Goal: Task Accomplishment & Management: Manage account settings

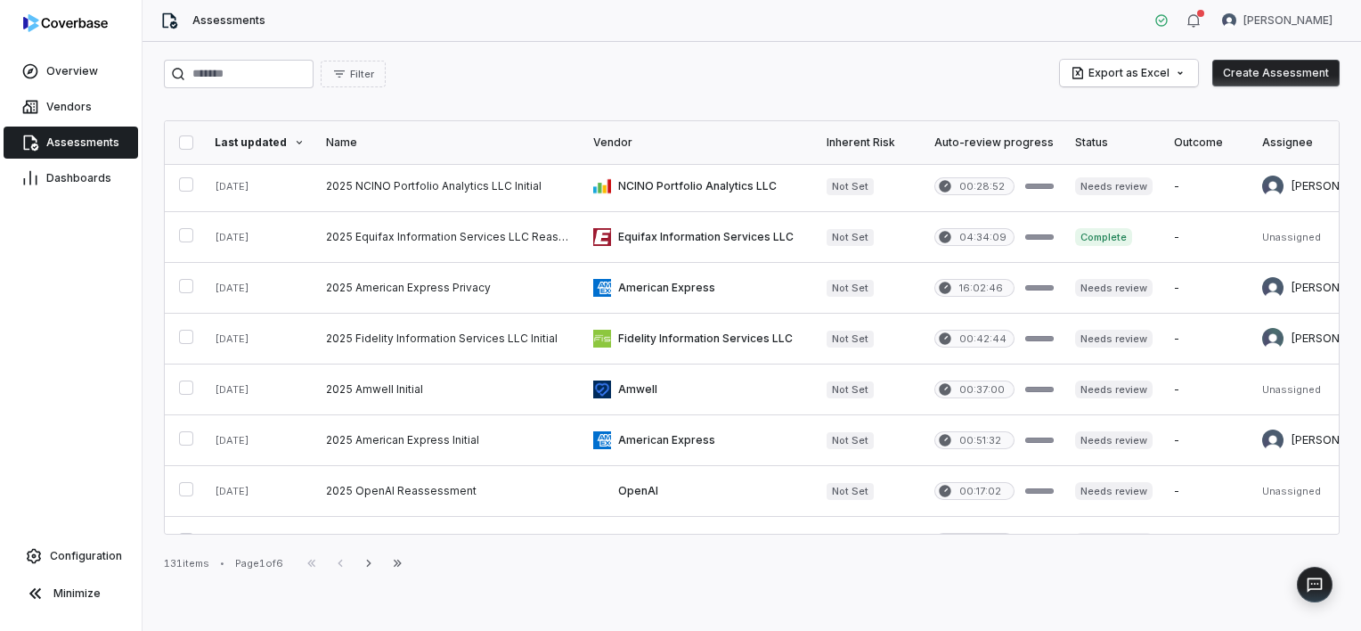
scroll to position [341, 0]
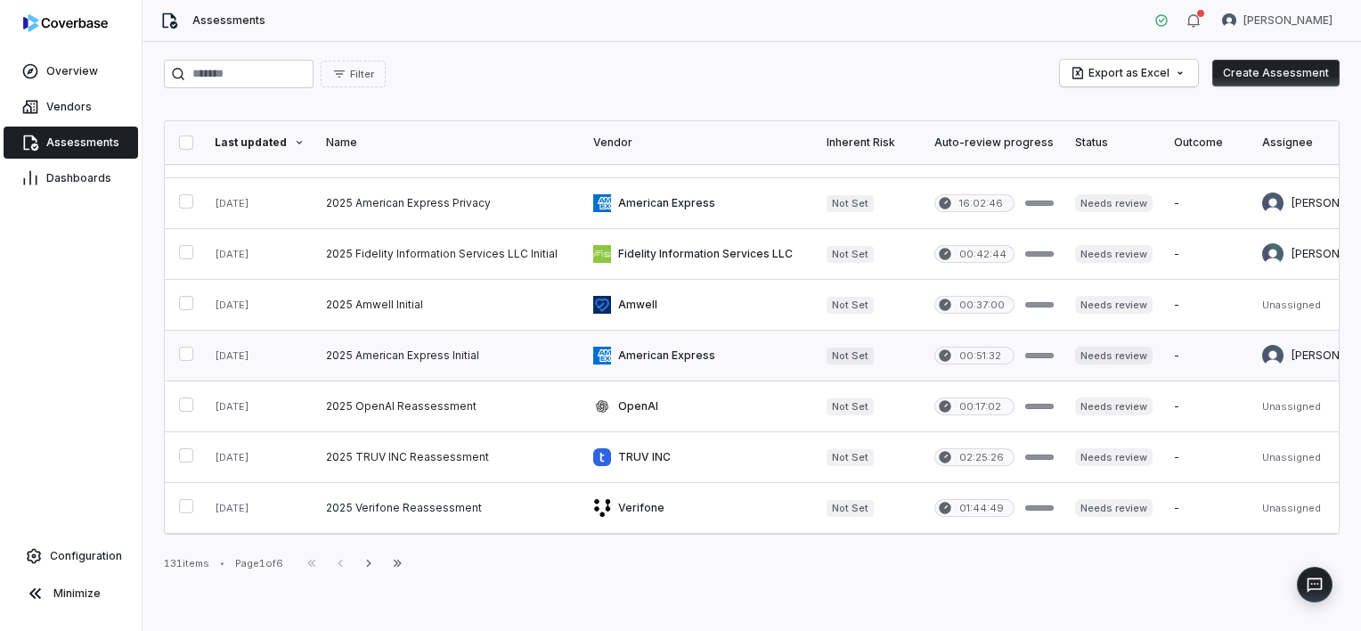
click at [394, 356] on link at bounding box center [448, 356] width 267 height 50
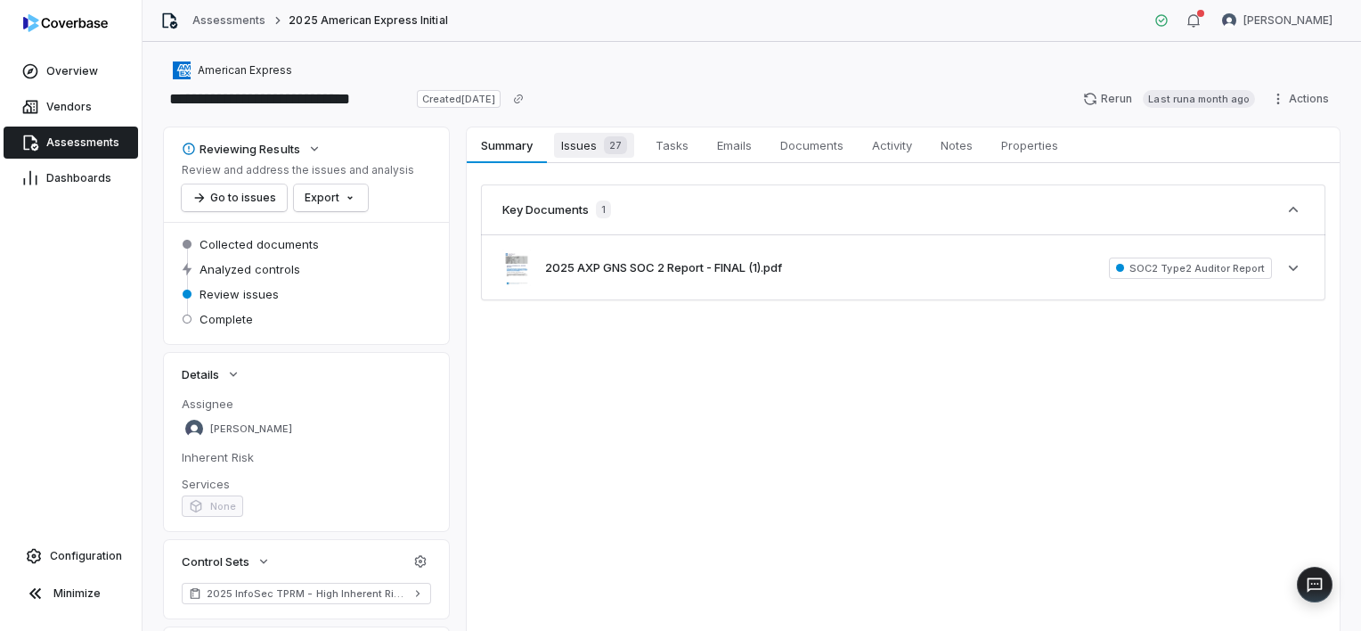
click at [584, 139] on span "Issues 27" at bounding box center [594, 145] width 80 height 25
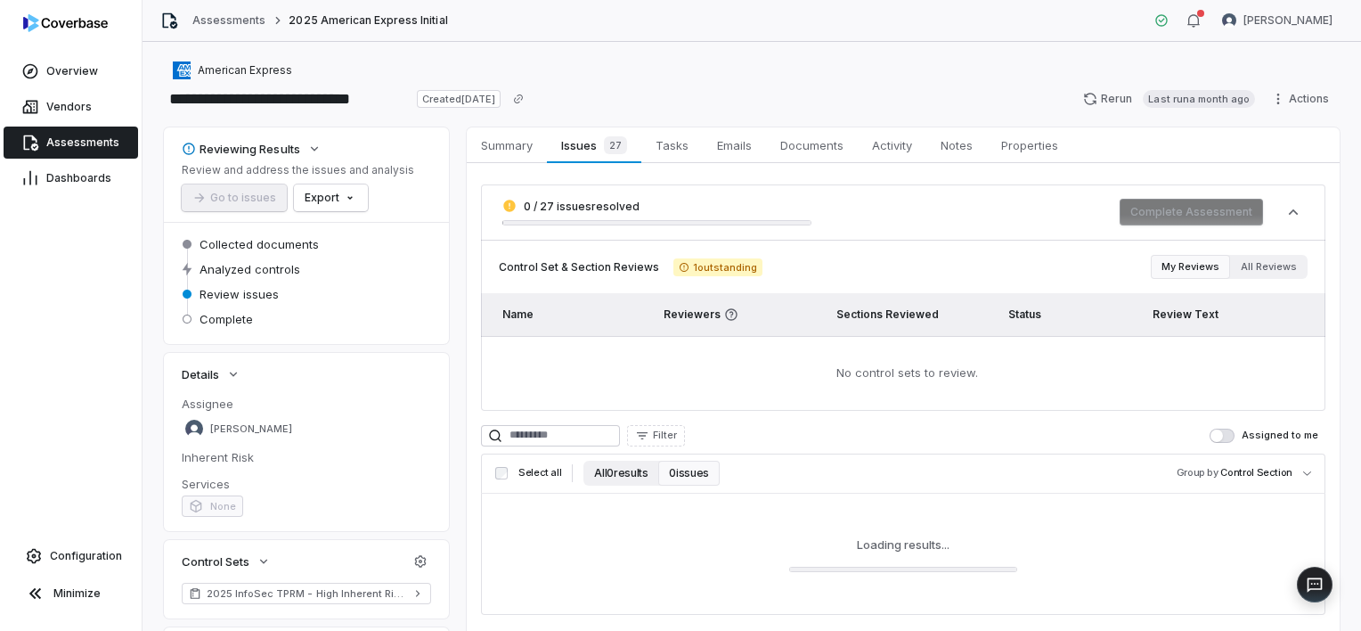
click at [627, 479] on button "All 0 results" at bounding box center [621, 473] width 75 height 25
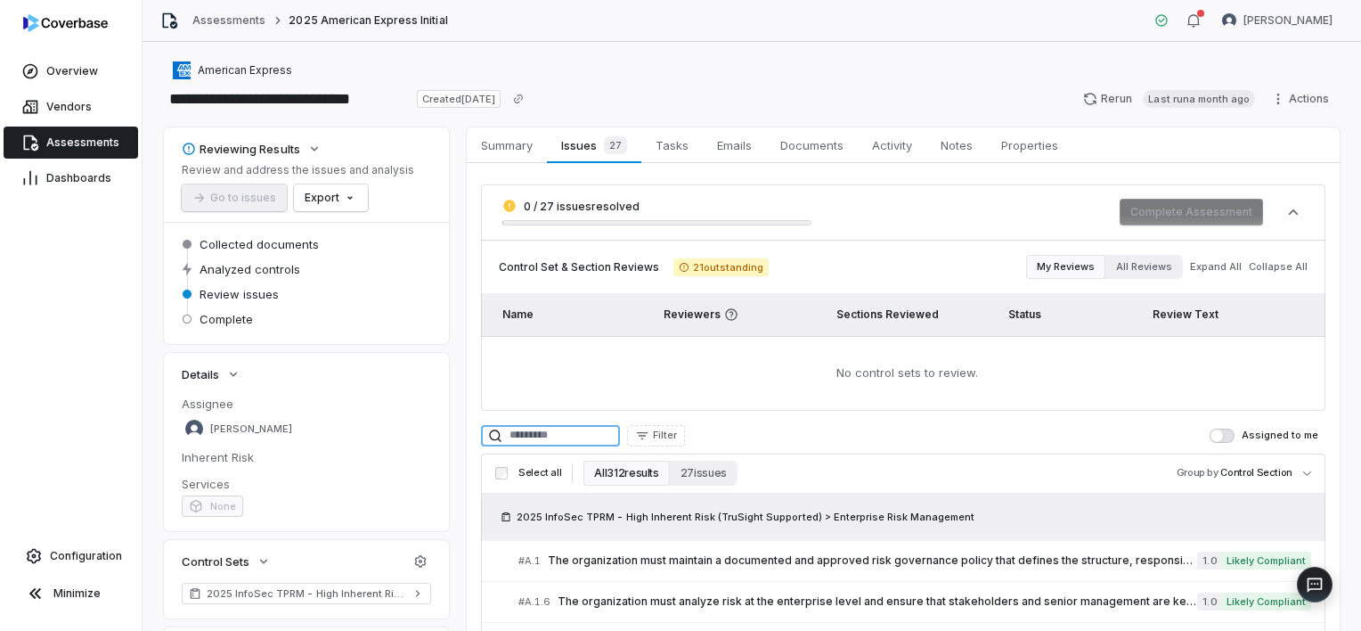
click at [595, 437] on input at bounding box center [550, 435] width 139 height 21
type input "***"
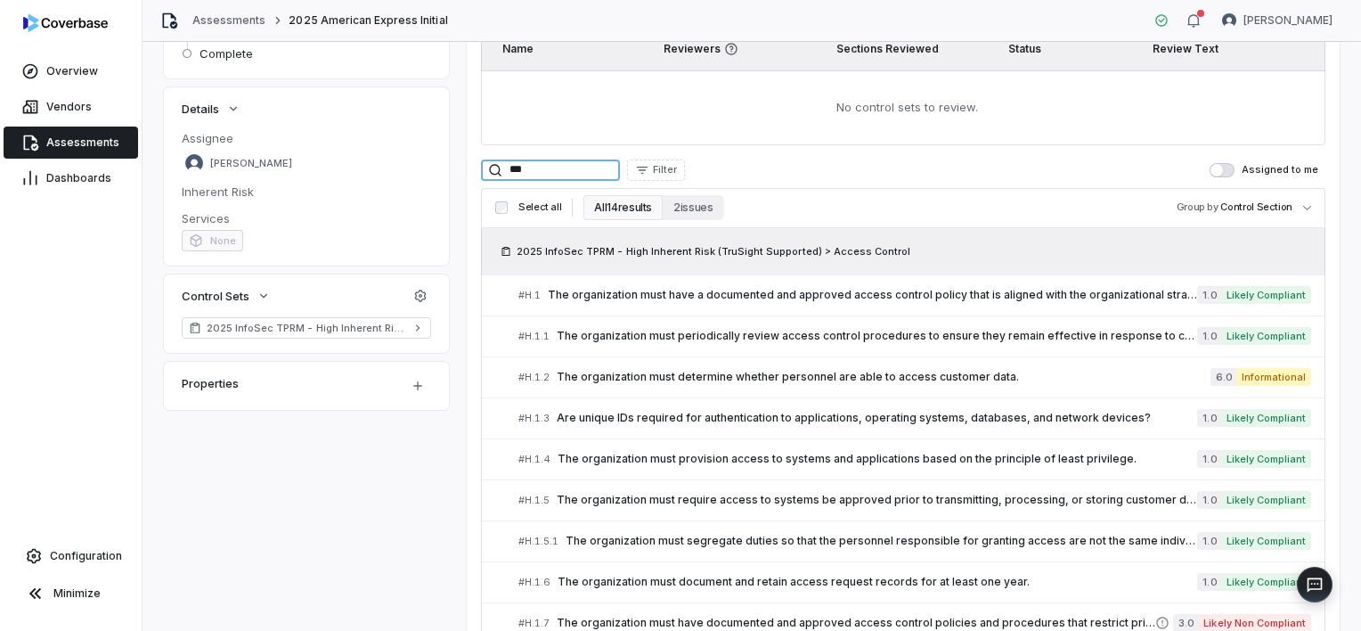
scroll to position [306, 0]
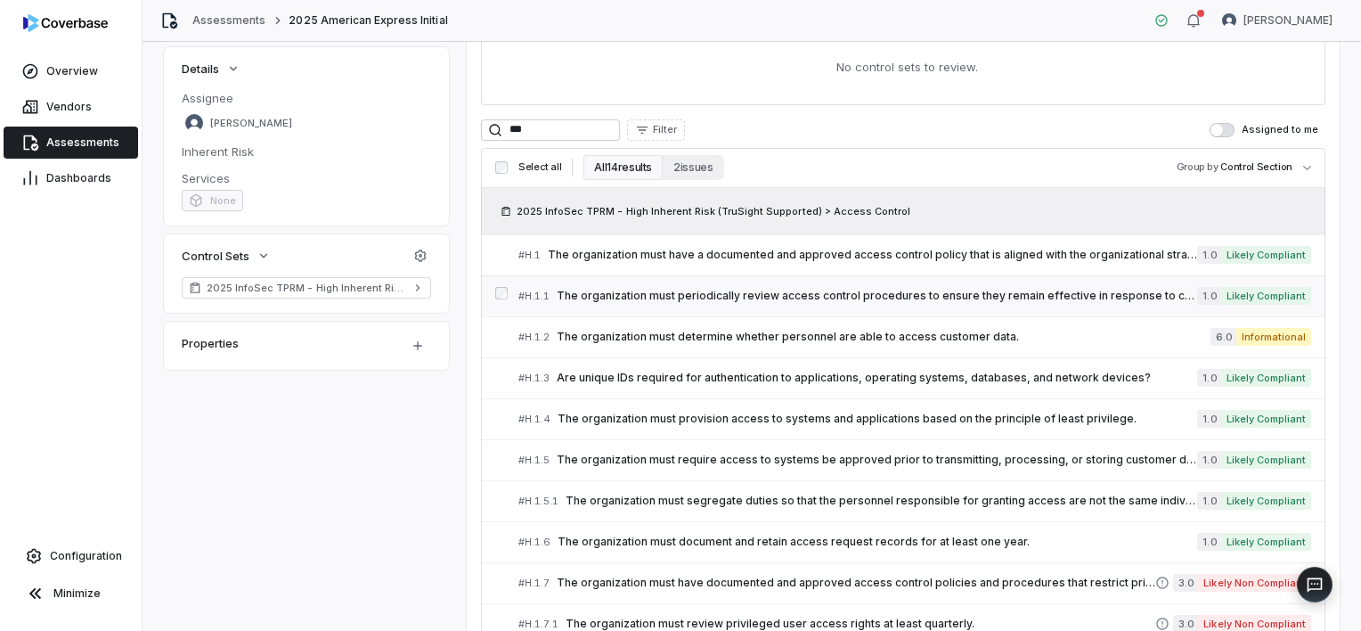
click at [777, 299] on span "The organization must periodically review access control procedures to ensure t…" at bounding box center [877, 296] width 641 height 14
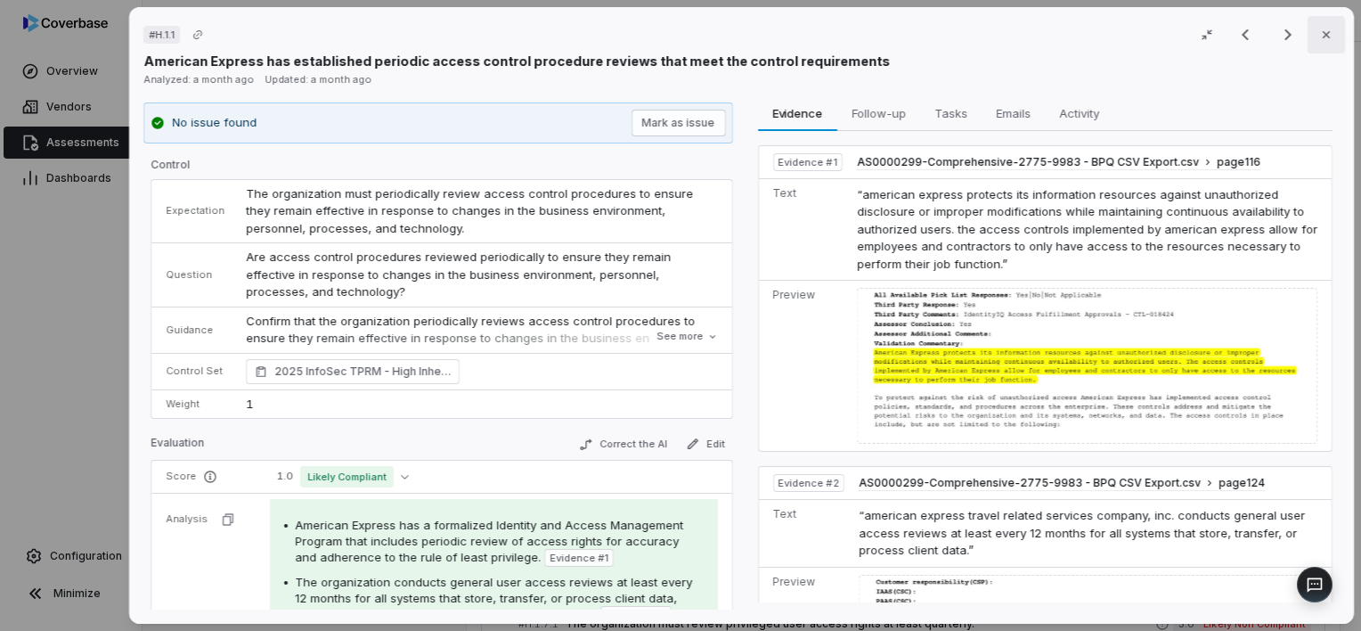
click at [1326, 29] on button "Close" at bounding box center [1326, 34] width 37 height 37
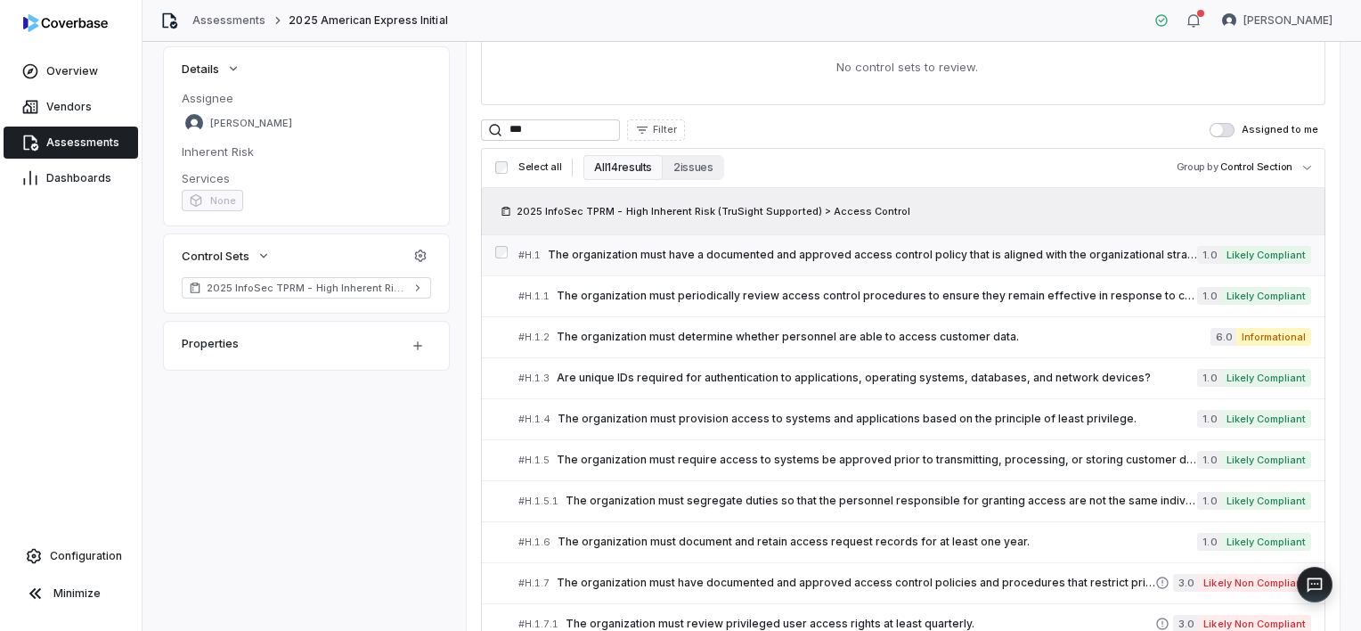
click at [941, 259] on span "The organization must have a documented and approved access control policy that…" at bounding box center [873, 255] width 650 height 14
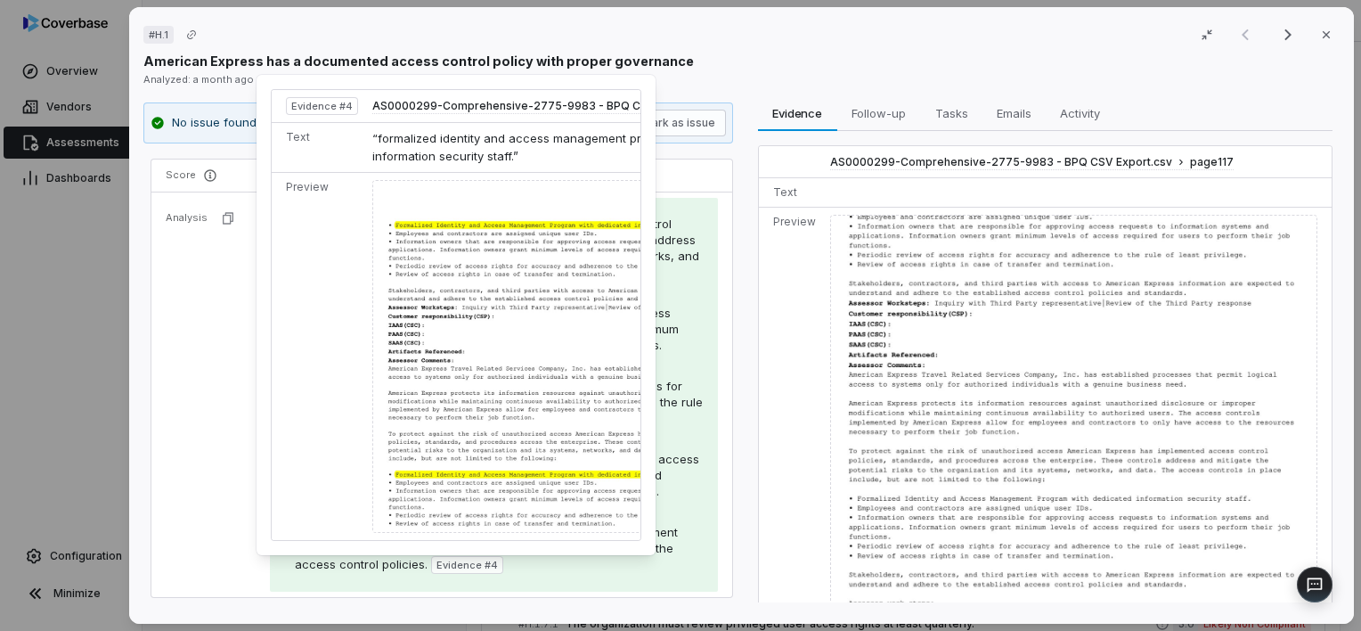
scroll to position [299, 0]
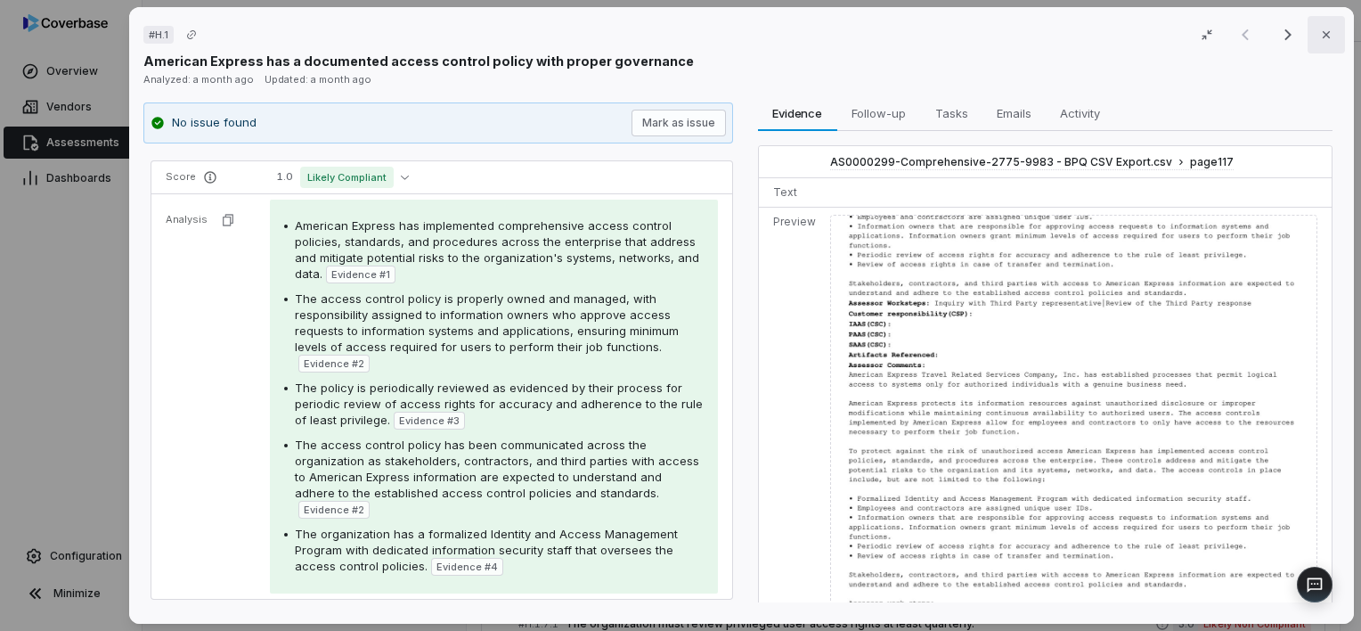
click at [1320, 29] on icon "button" at bounding box center [1327, 35] width 14 height 14
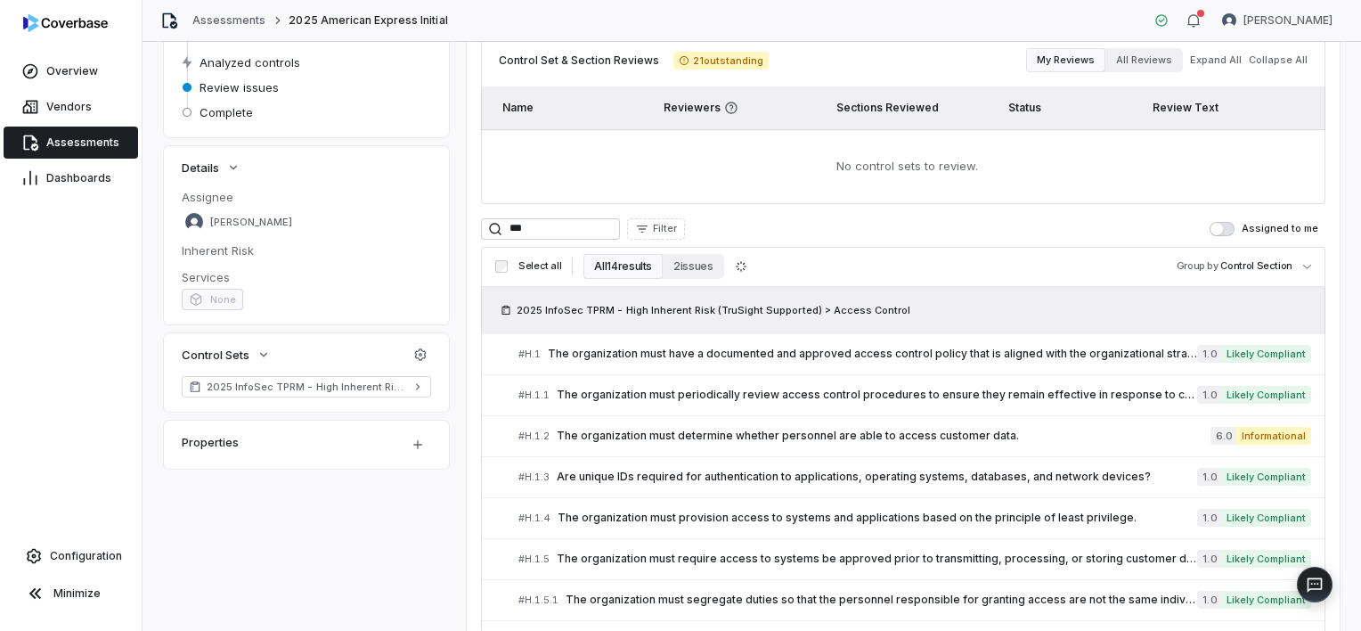
scroll to position [197, 0]
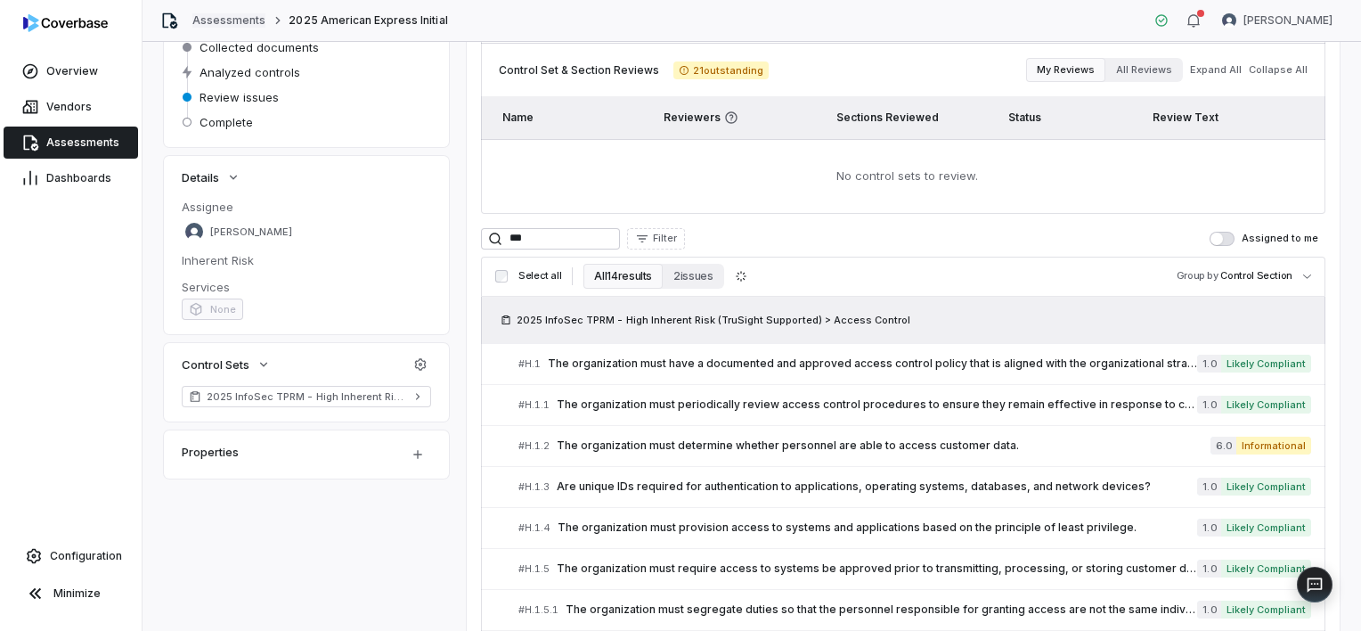
click at [211, 14] on link "Assessments" at bounding box center [228, 20] width 73 height 14
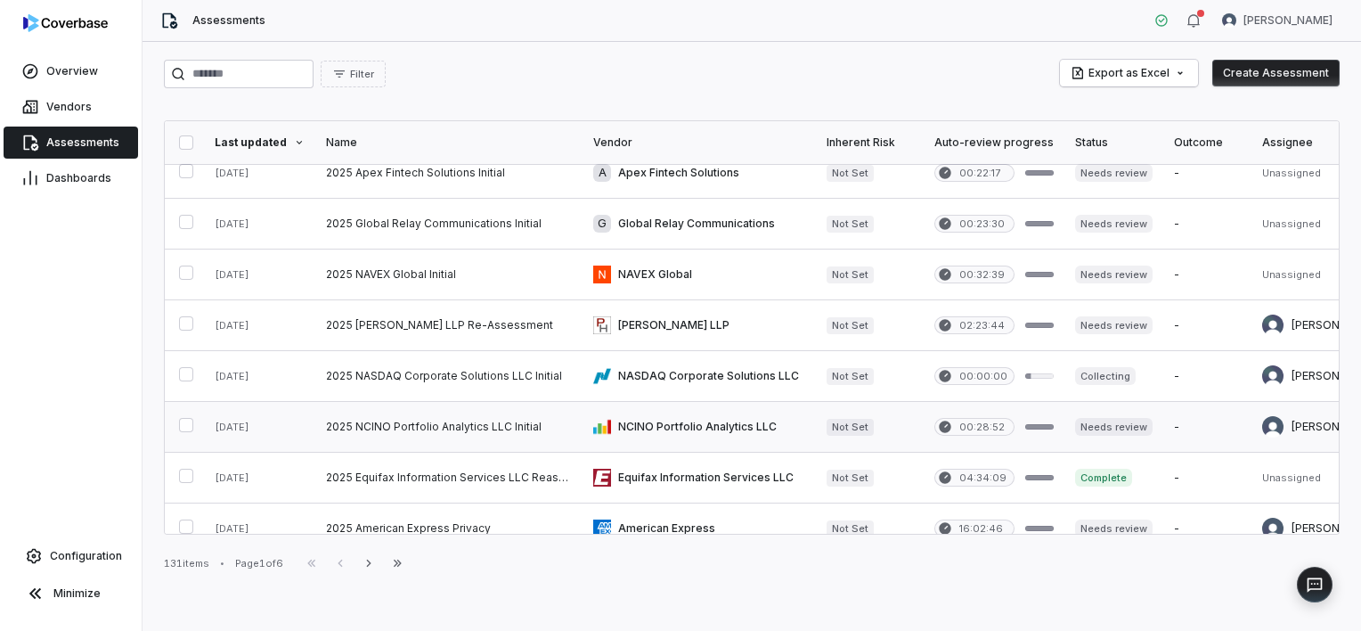
scroll to position [5, 0]
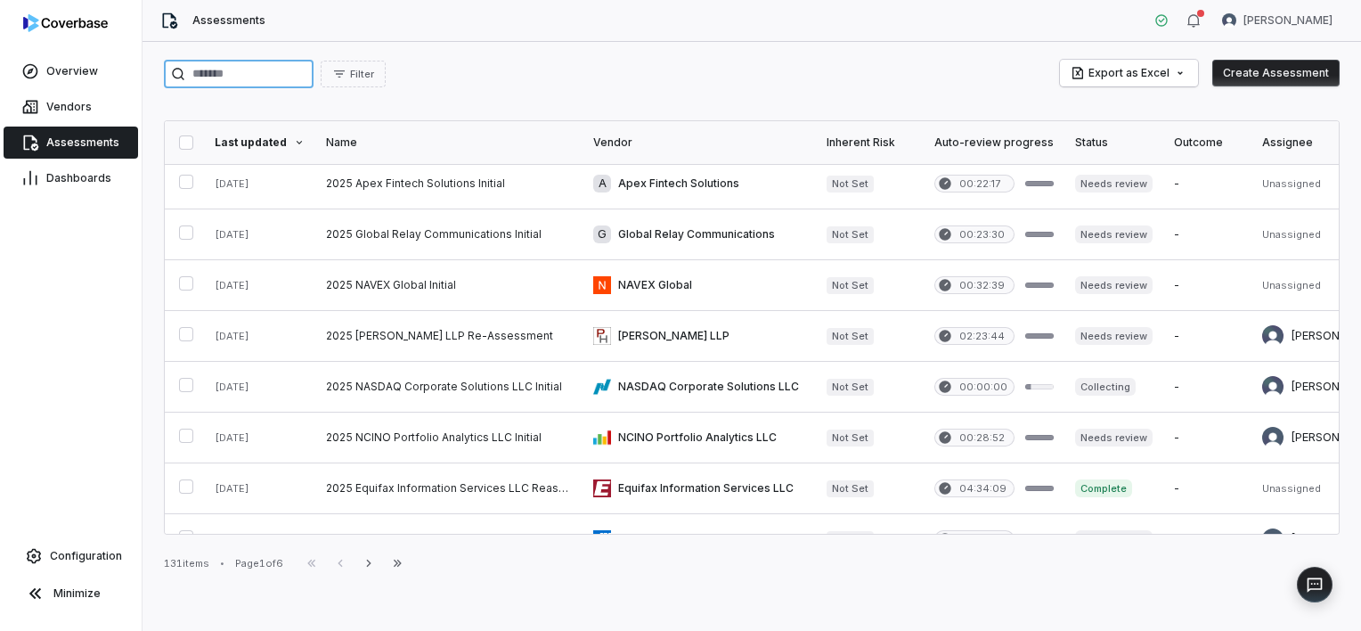
click at [239, 64] on input "search" at bounding box center [239, 74] width 150 height 29
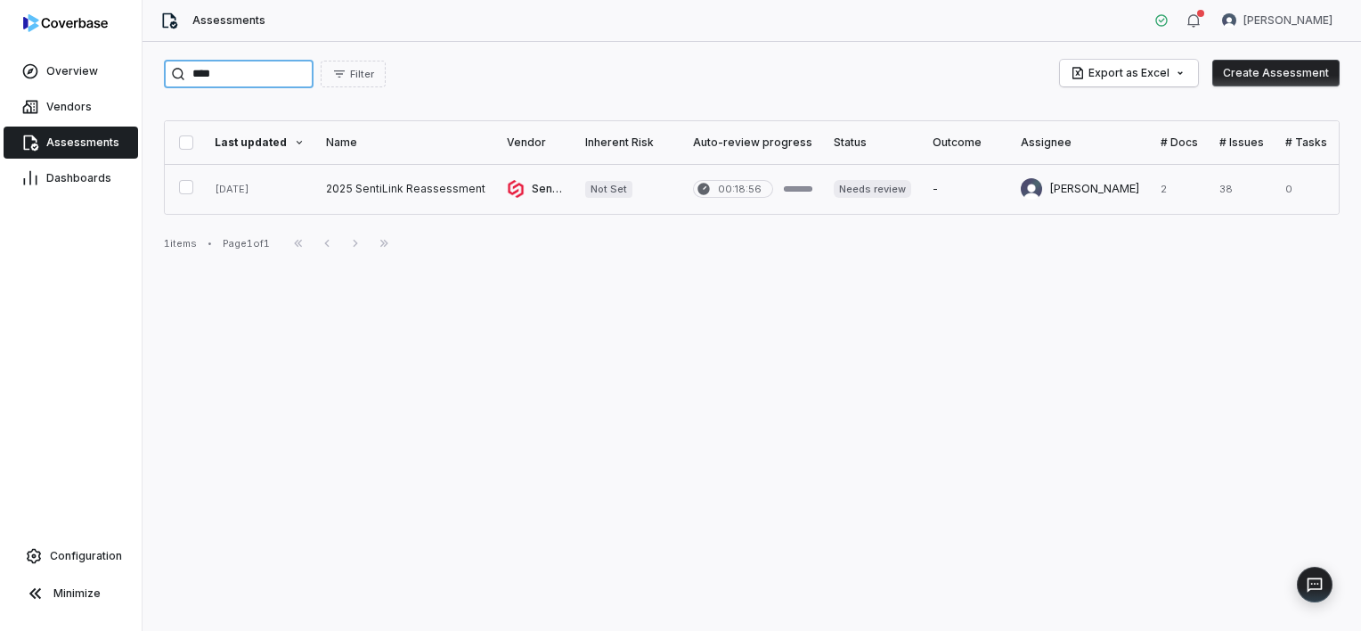
type input "****"
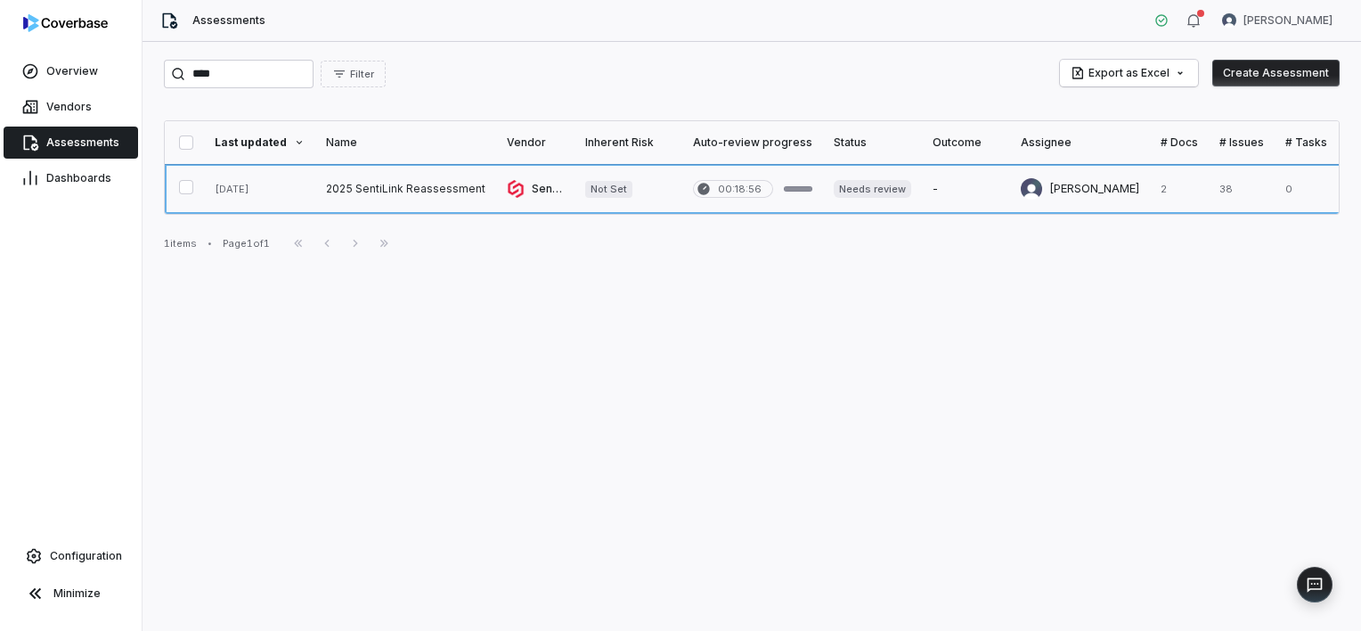
click at [374, 185] on link at bounding box center [405, 189] width 181 height 50
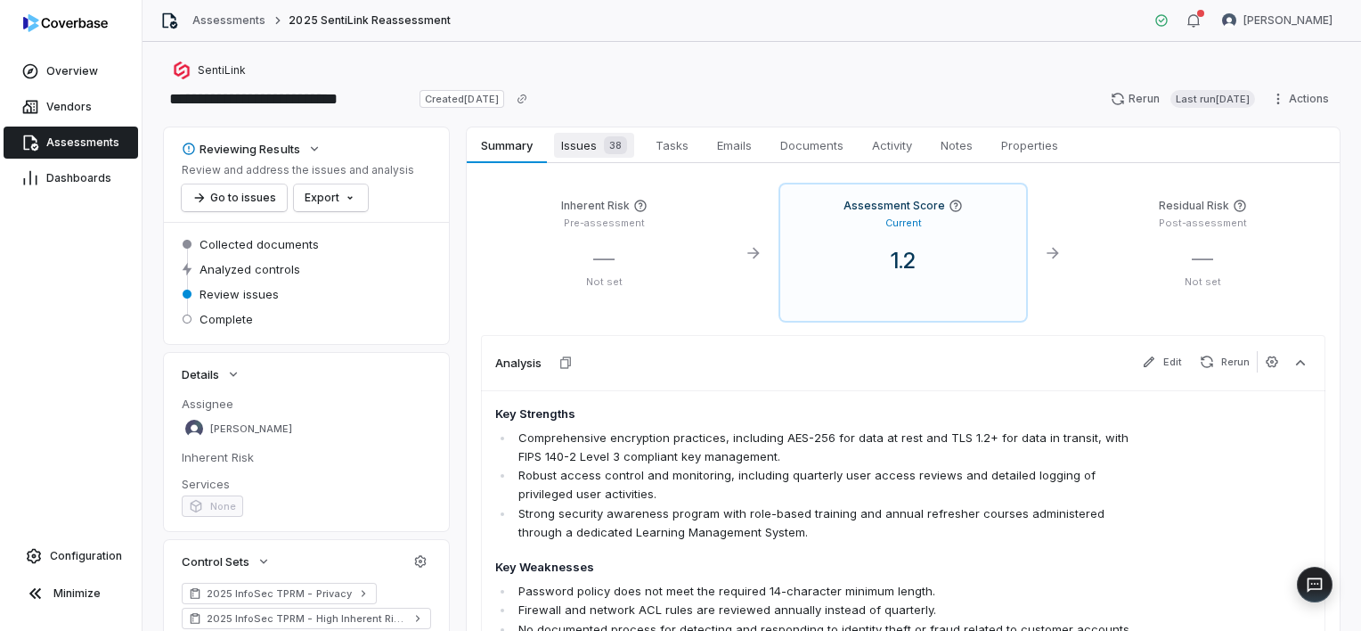
click at [568, 148] on span "Issues 38" at bounding box center [594, 145] width 80 height 25
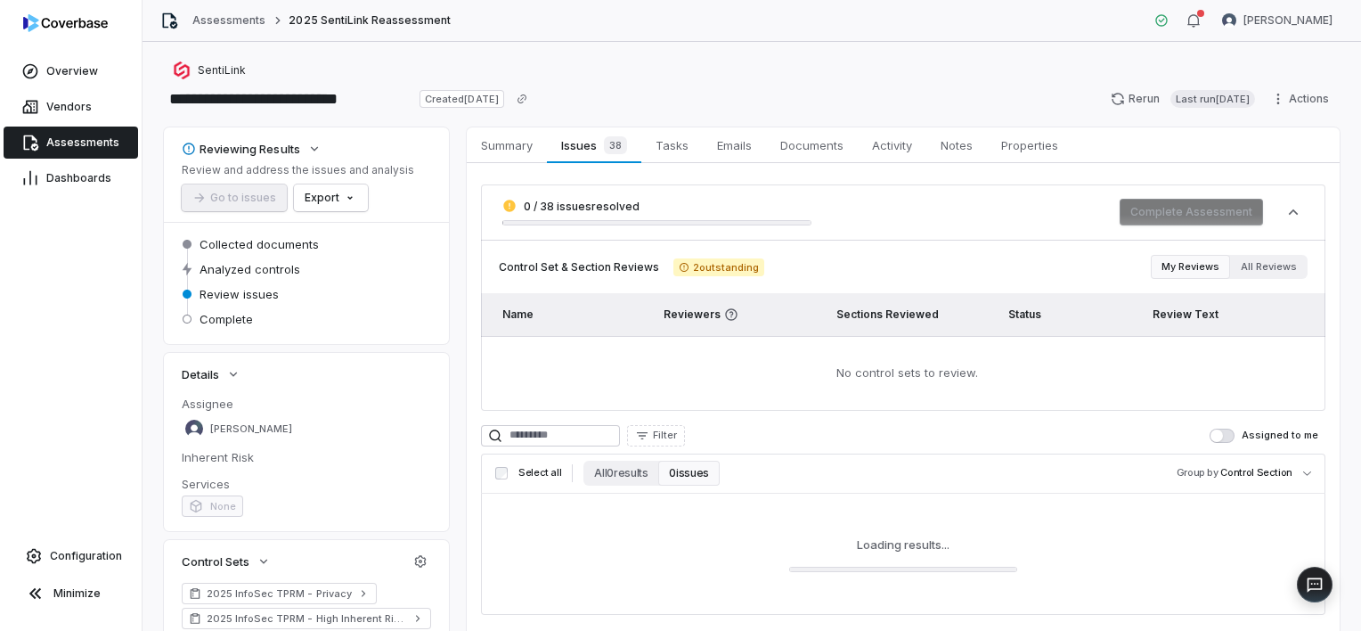
click at [609, 471] on div "0 / 38 issues resolved Complete Assessment Control Set & Section Reviews 2 outs…" at bounding box center [903, 399] width 845 height 430
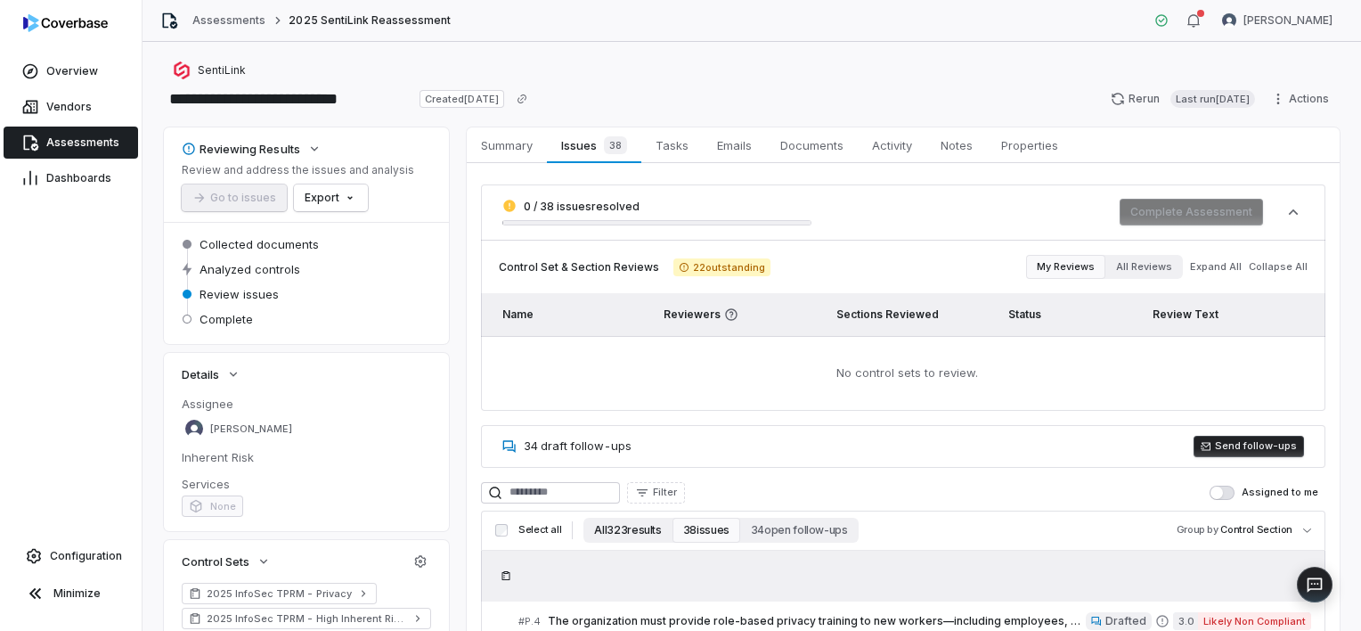
click at [617, 535] on button "All 323 results" at bounding box center [628, 530] width 88 height 25
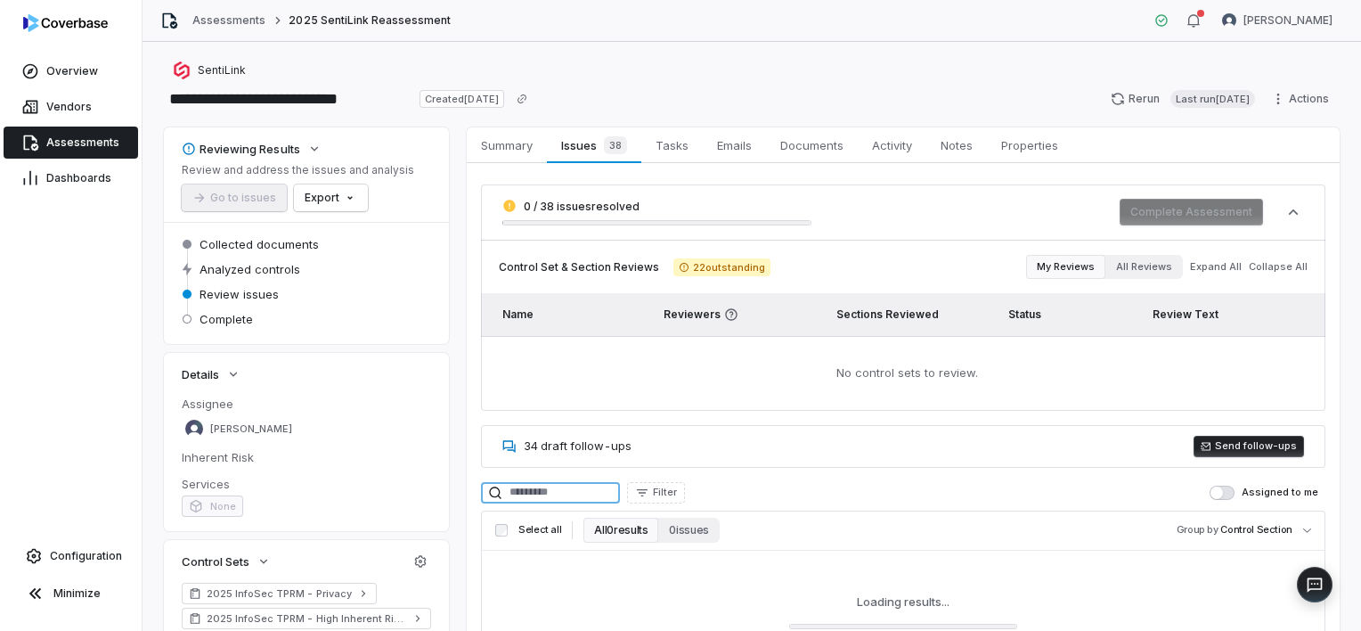
click at [566, 492] on input at bounding box center [550, 492] width 139 height 21
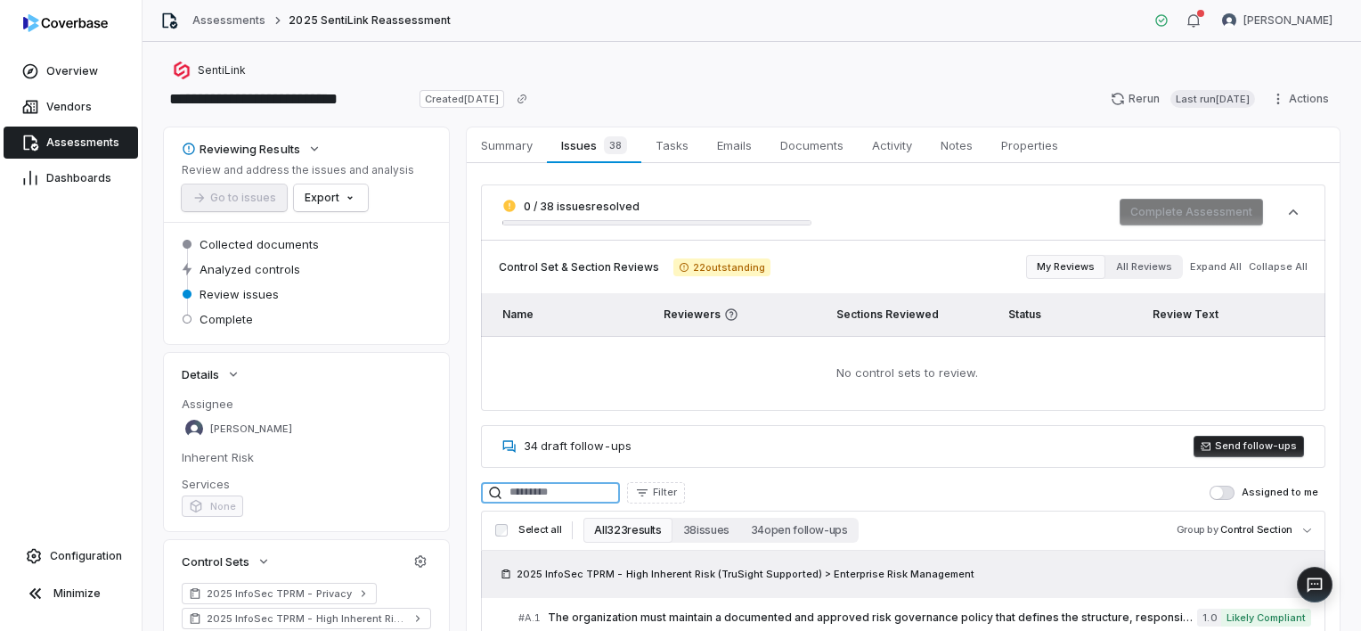
scroll to position [159, 0]
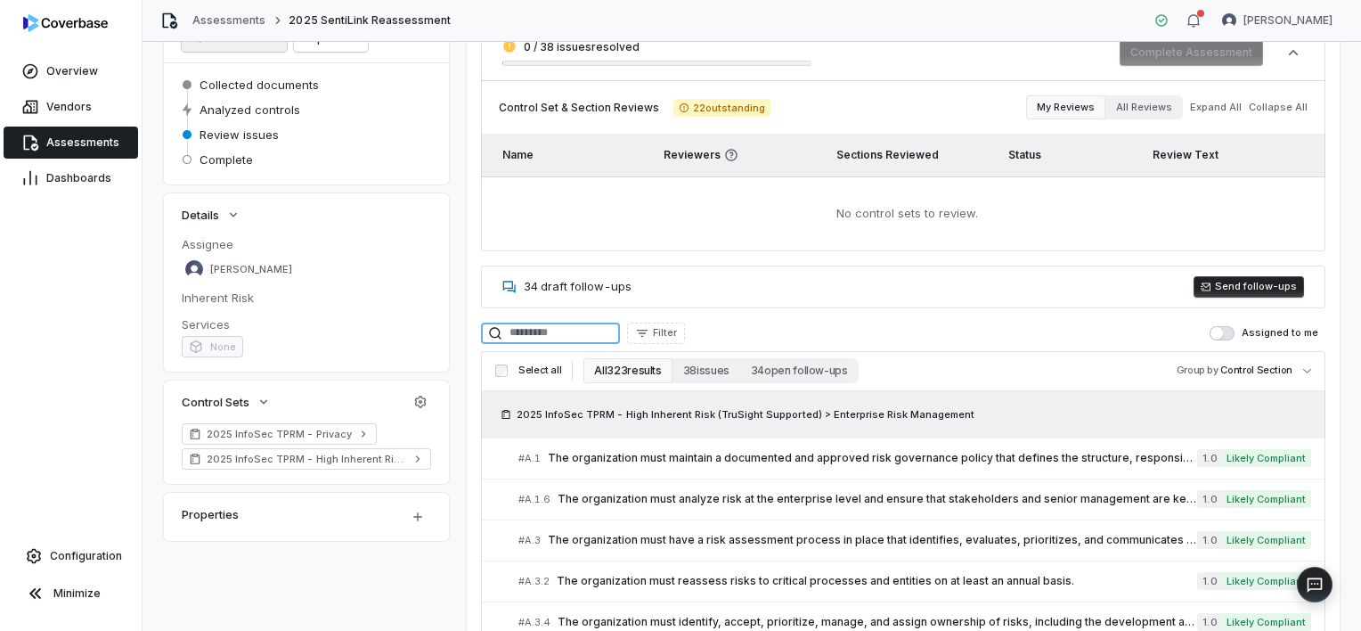
click at [568, 334] on input at bounding box center [550, 333] width 139 height 21
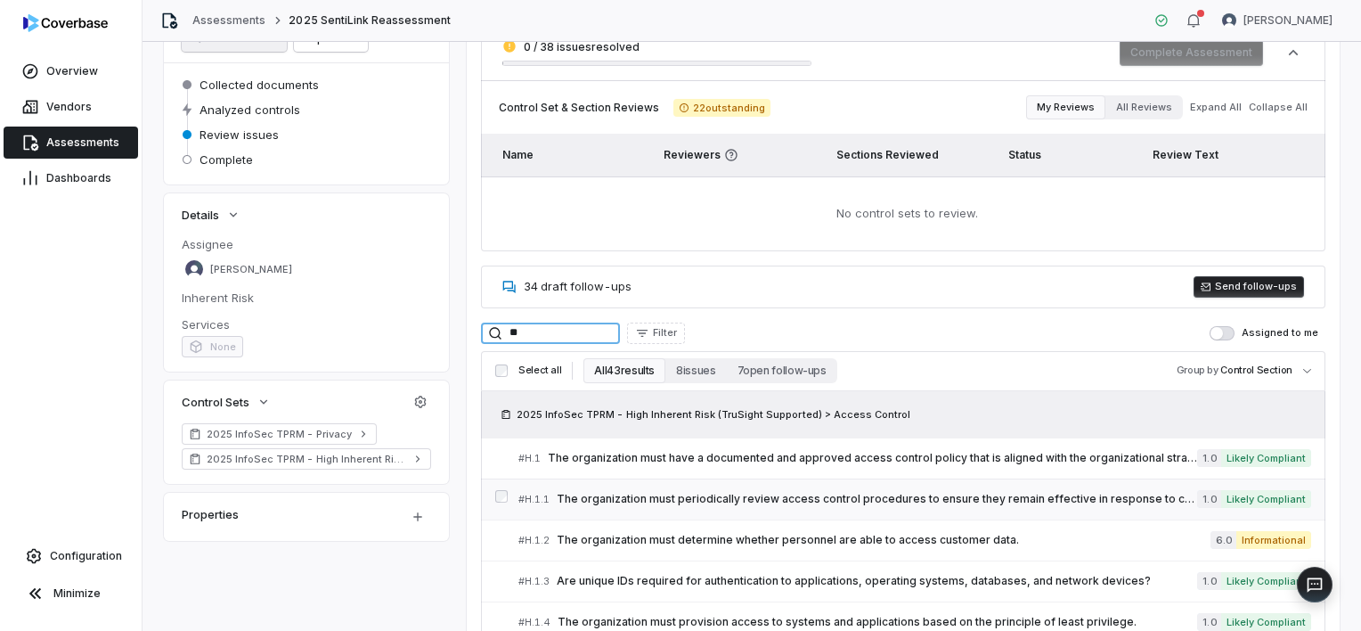
type input "**"
click at [609, 492] on span "The organization must periodically review access control procedures to ensure t…" at bounding box center [877, 499] width 641 height 14
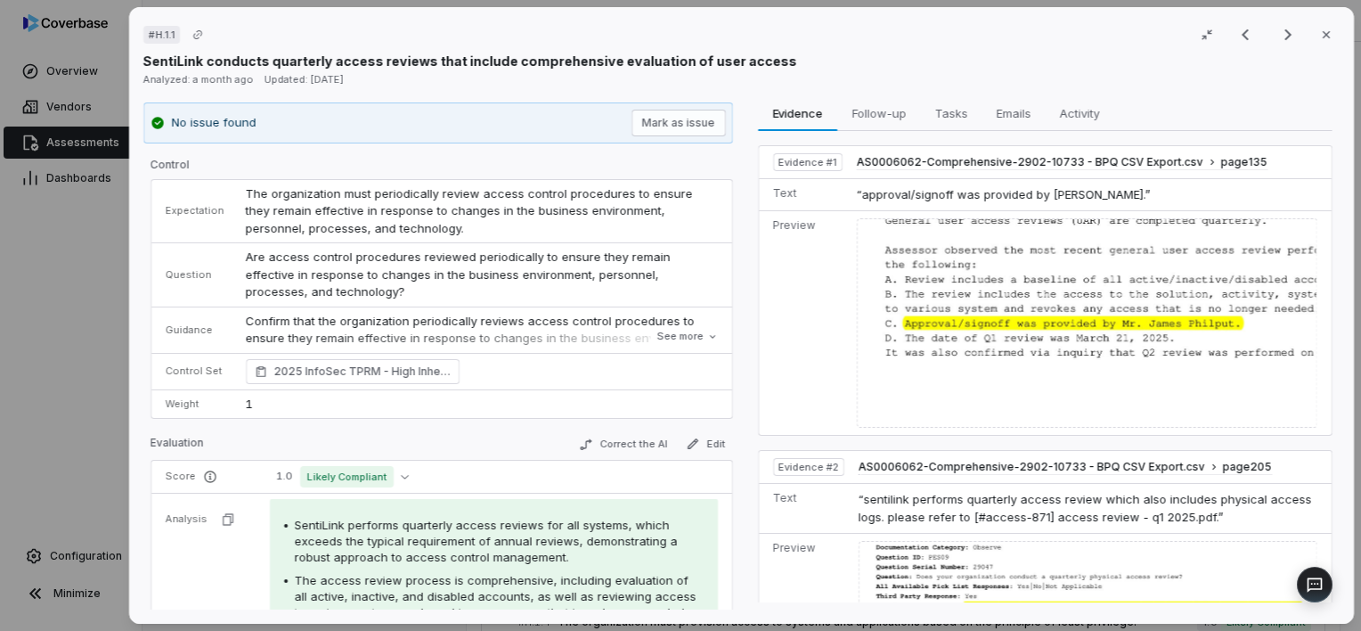
scroll to position [82, 0]
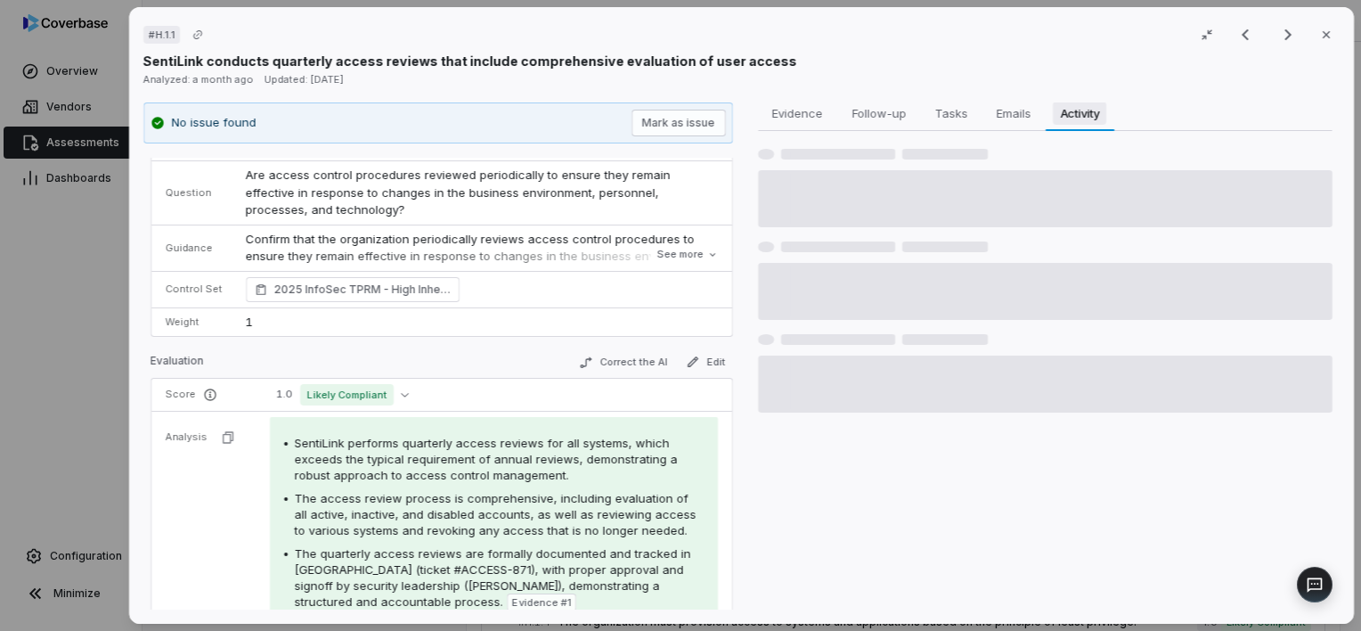
click at [1082, 111] on span "Activity" at bounding box center [1079, 113] width 53 height 23
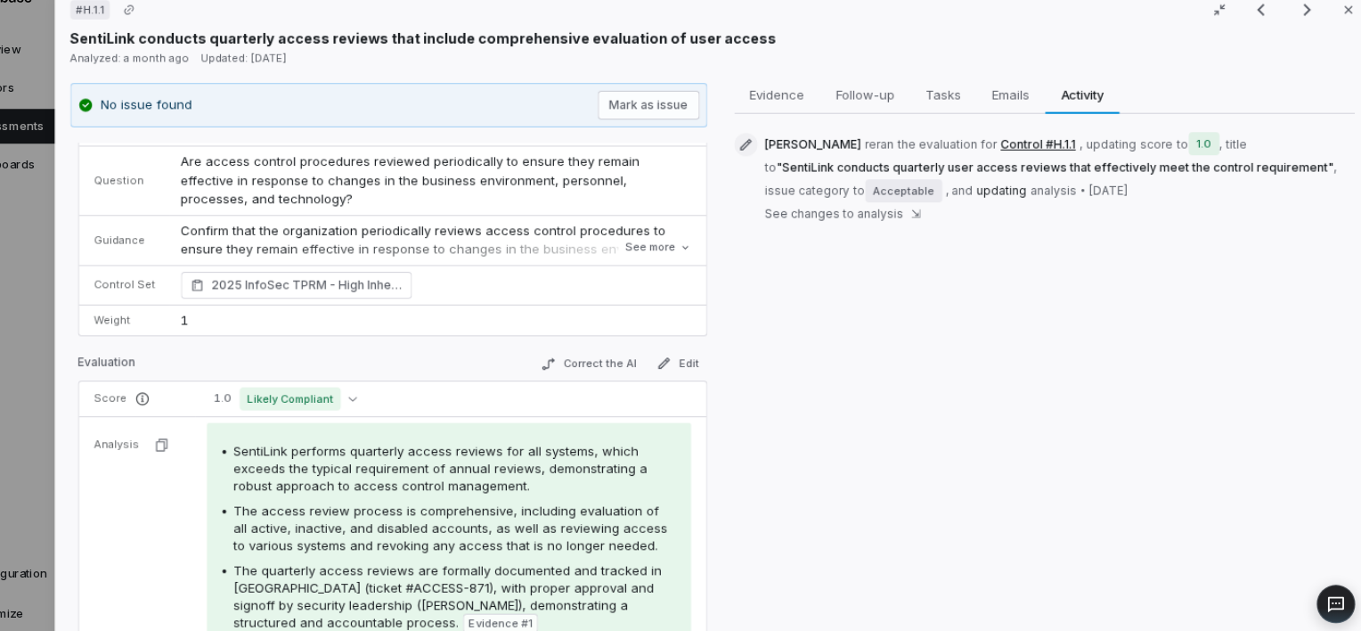
click at [897, 222] on span "See changes to analysis" at bounding box center [850, 224] width 128 height 14
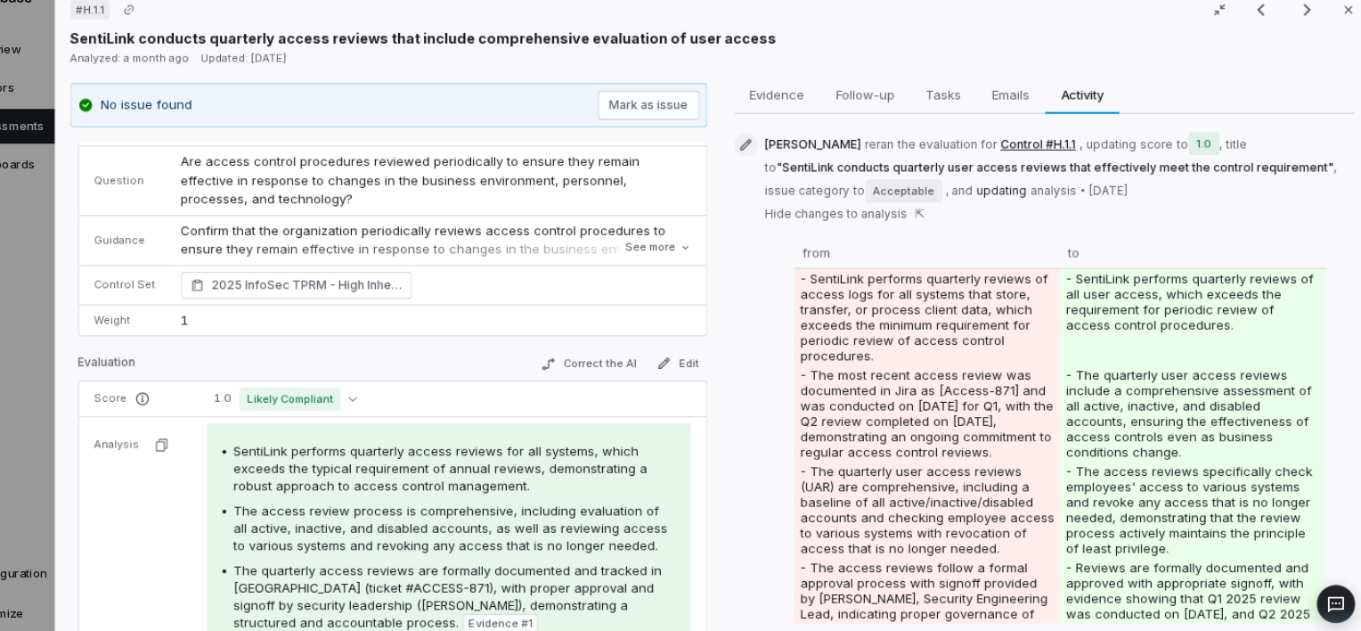
scroll to position [0, 0]
click at [651, 257] on button "See more" at bounding box center [686, 255] width 71 height 32
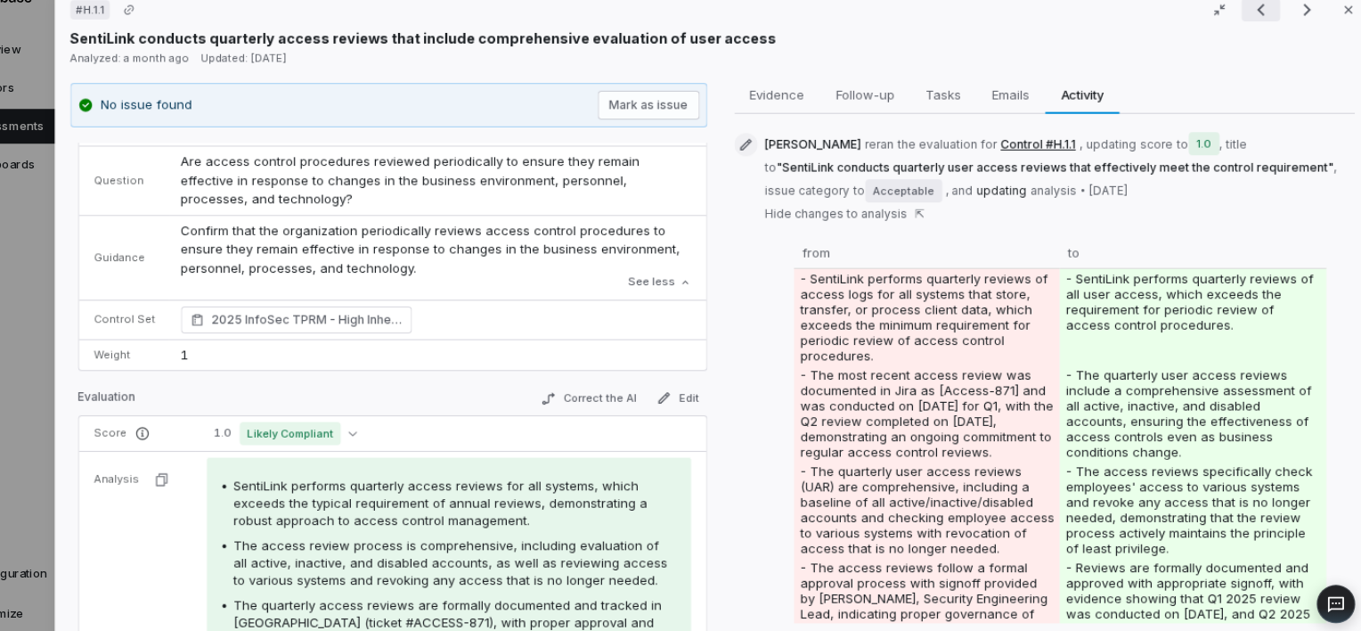
click at [1242, 29] on icon "Previous result" at bounding box center [1245, 34] width 21 height 21
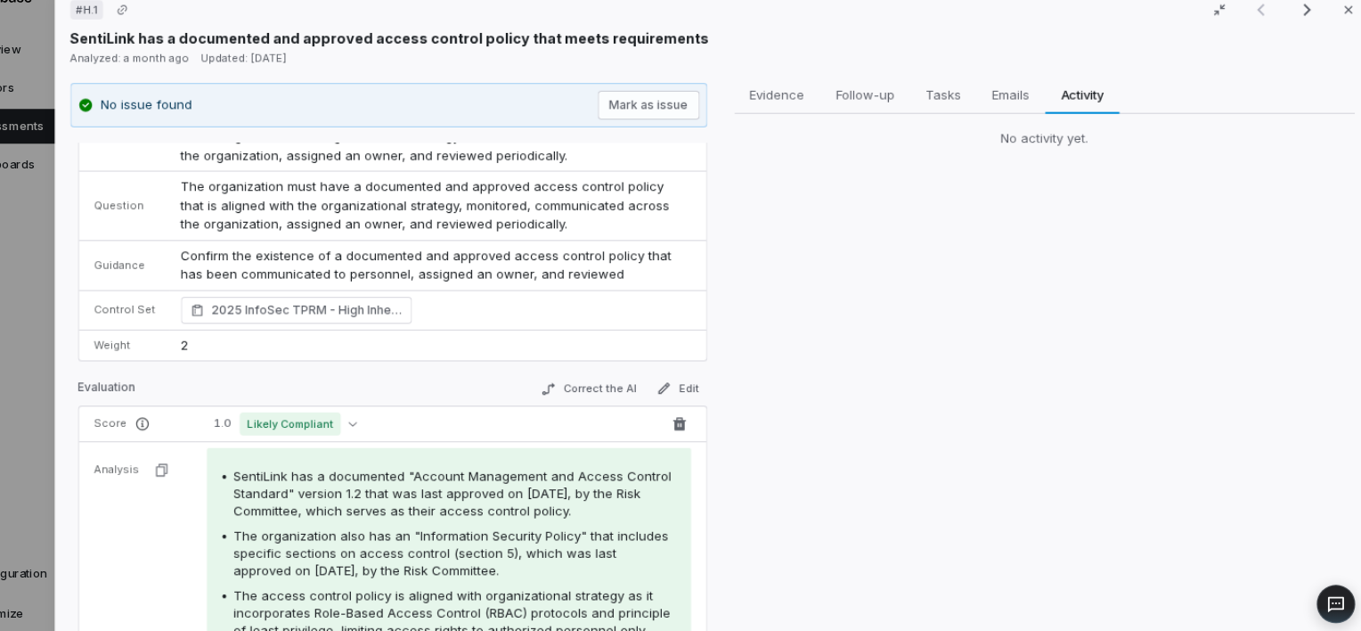
scroll to position [57, 0]
click at [943, 405] on div "Evidence Evidence Follow-up Follow-up Tasks Tasks Emails Emails Activity Activi…" at bounding box center [1045, 356] width 590 height 508
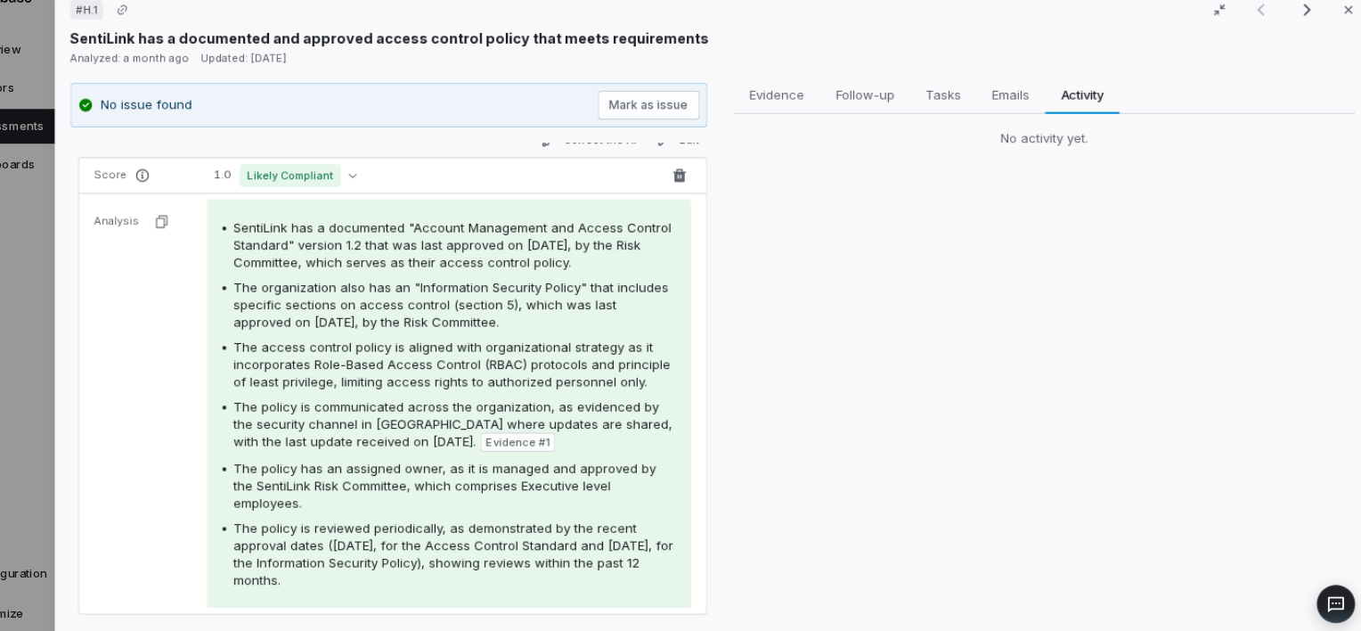
scroll to position [288, 0]
click at [1312, 43] on button "Close" at bounding box center [1326, 34] width 37 height 37
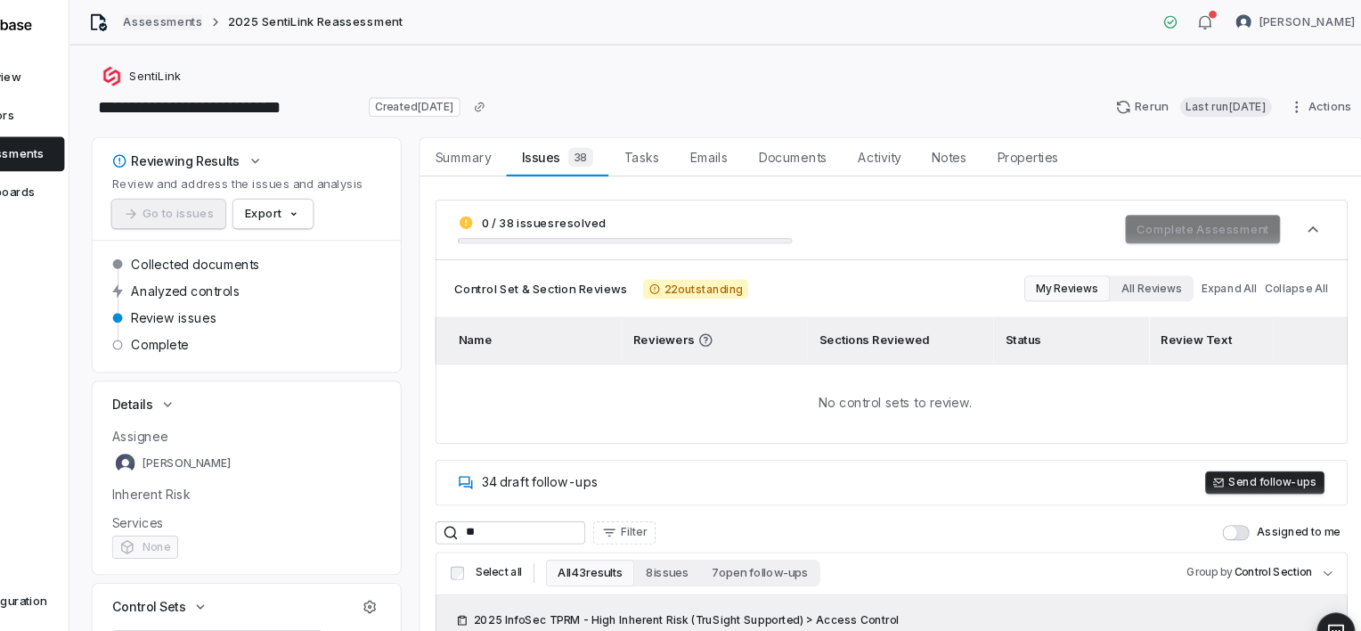
click at [235, 25] on link "Assessments" at bounding box center [228, 20] width 73 height 14
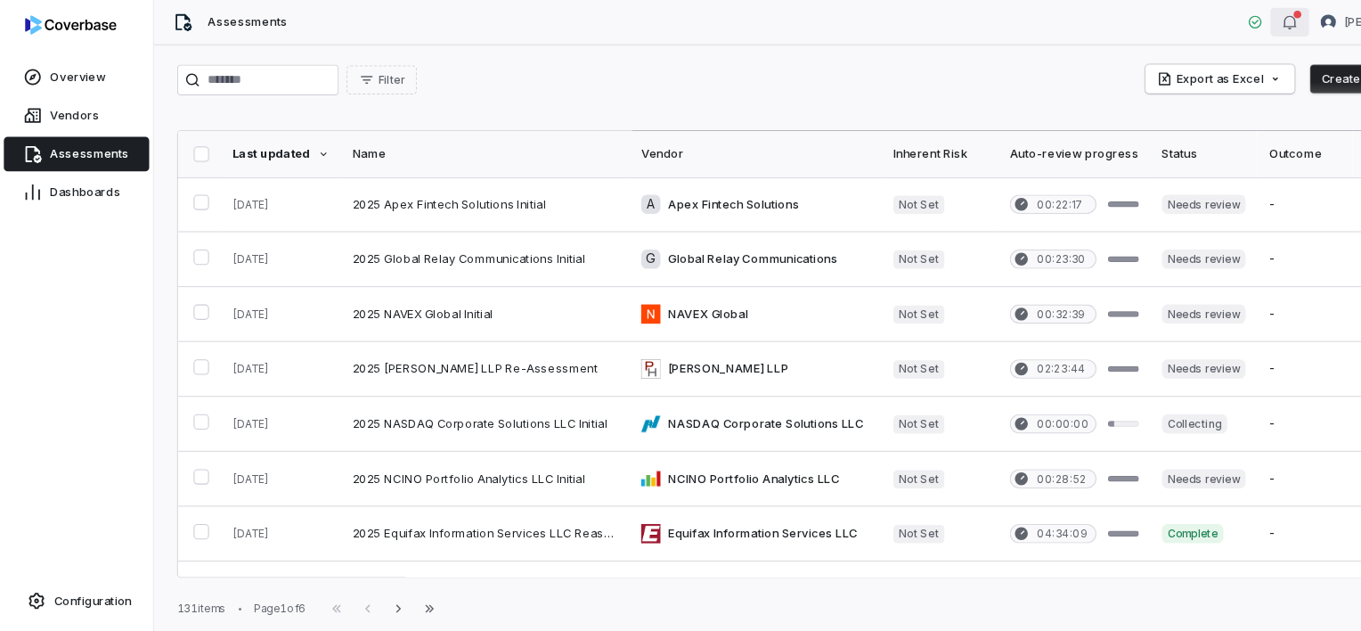
click at [1187, 13] on icon "button" at bounding box center [1194, 20] width 14 height 14
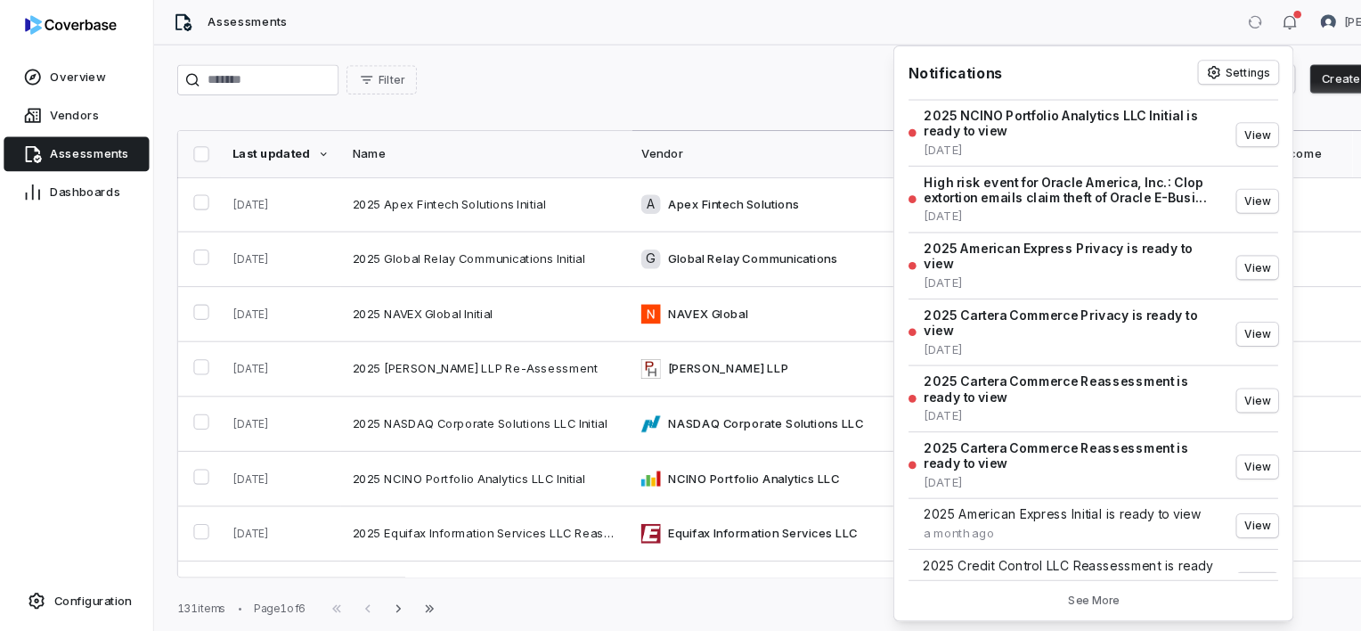
click at [565, 69] on div "Filter Export as Excel Create Assessment" at bounding box center [752, 74] width 1176 height 29
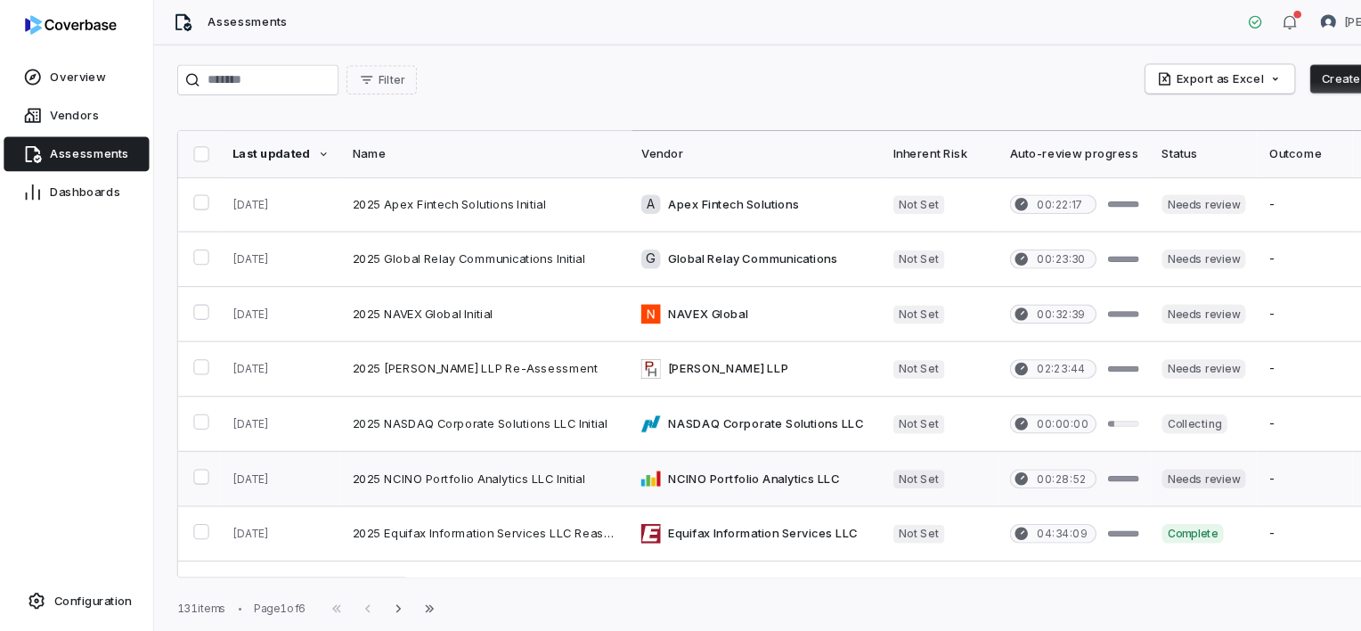
click at [426, 441] on link at bounding box center [448, 443] width 267 height 50
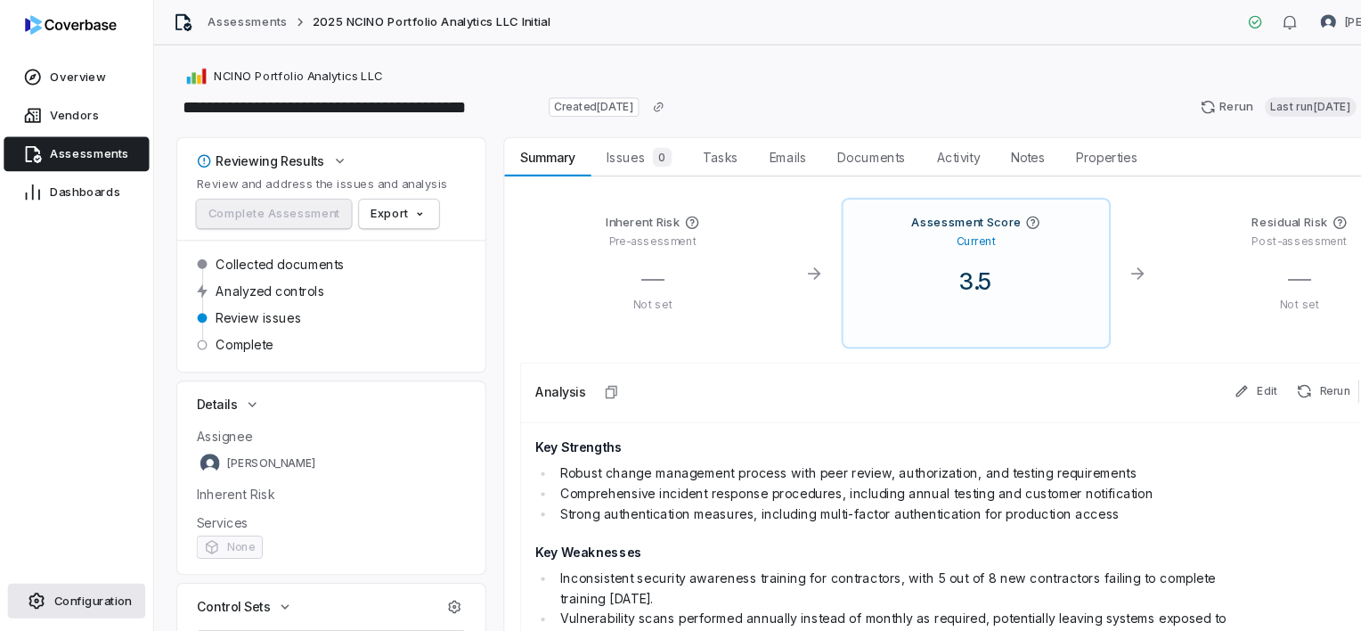
click at [69, 562] on span "Configuration" at bounding box center [86, 556] width 72 height 14
